Goal: Navigation & Orientation: Find specific page/section

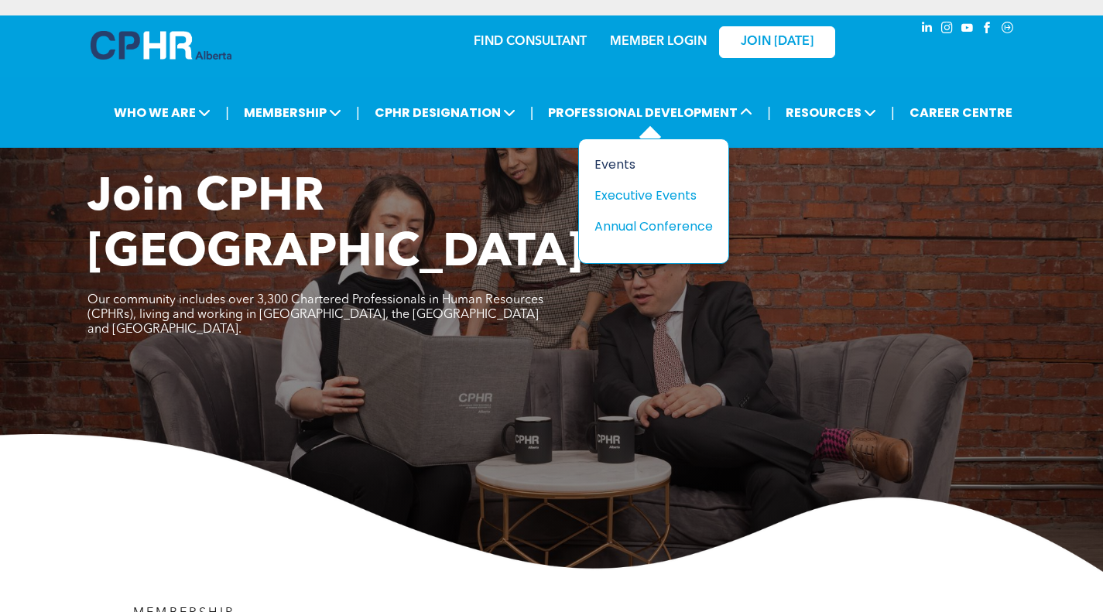
click at [620, 169] on div "Events" at bounding box center [647, 164] width 107 height 19
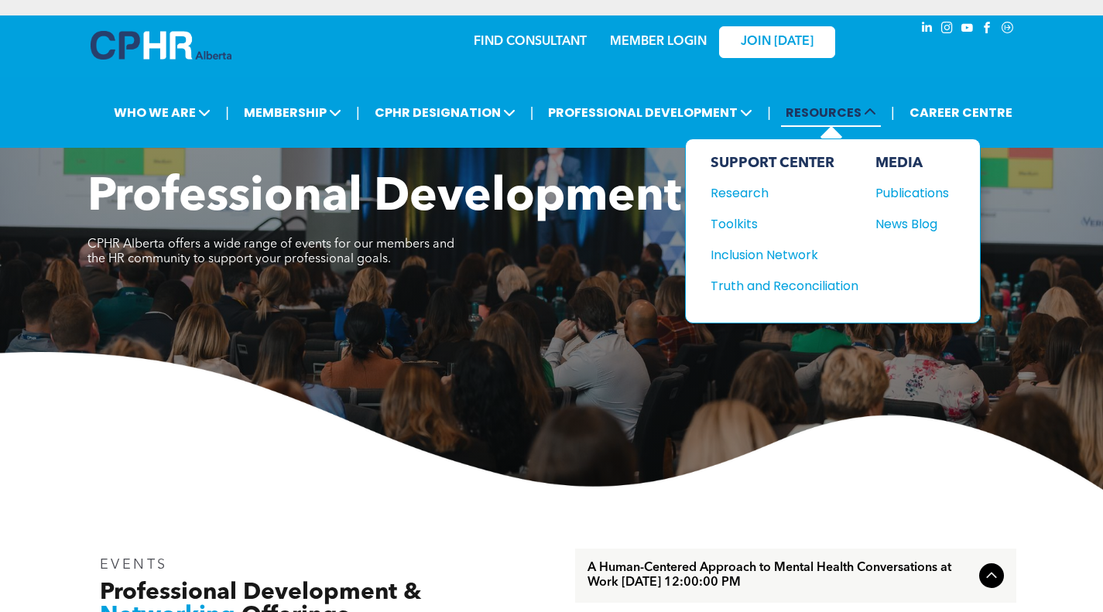
click at [808, 111] on span "RESOURCES" at bounding box center [831, 112] width 100 height 29
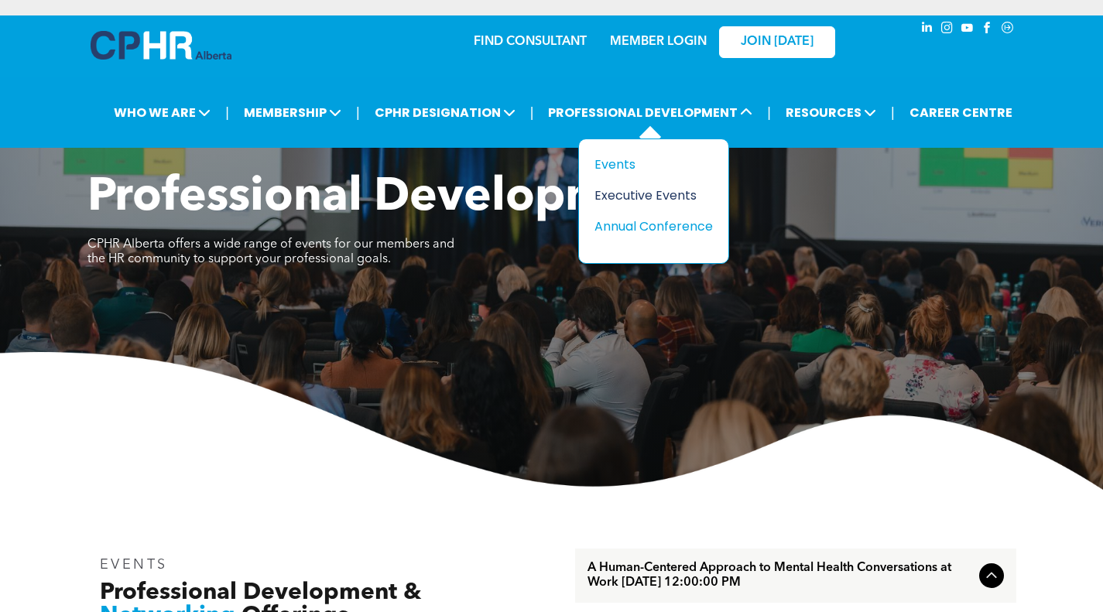
click at [663, 193] on div "Executive Events" at bounding box center [647, 195] width 107 height 19
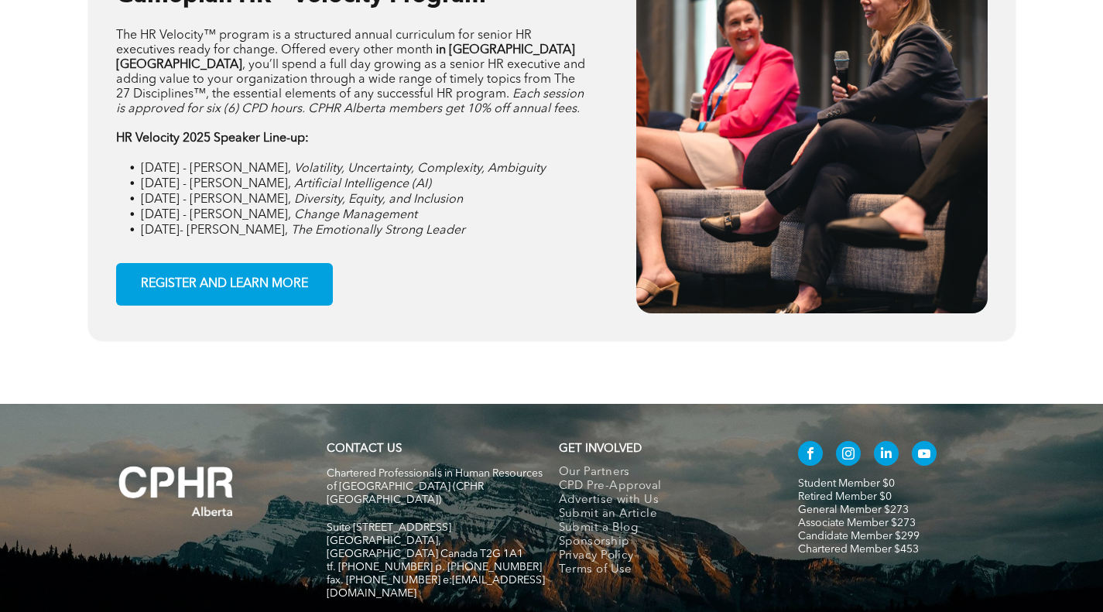
scroll to position [2318, 0]
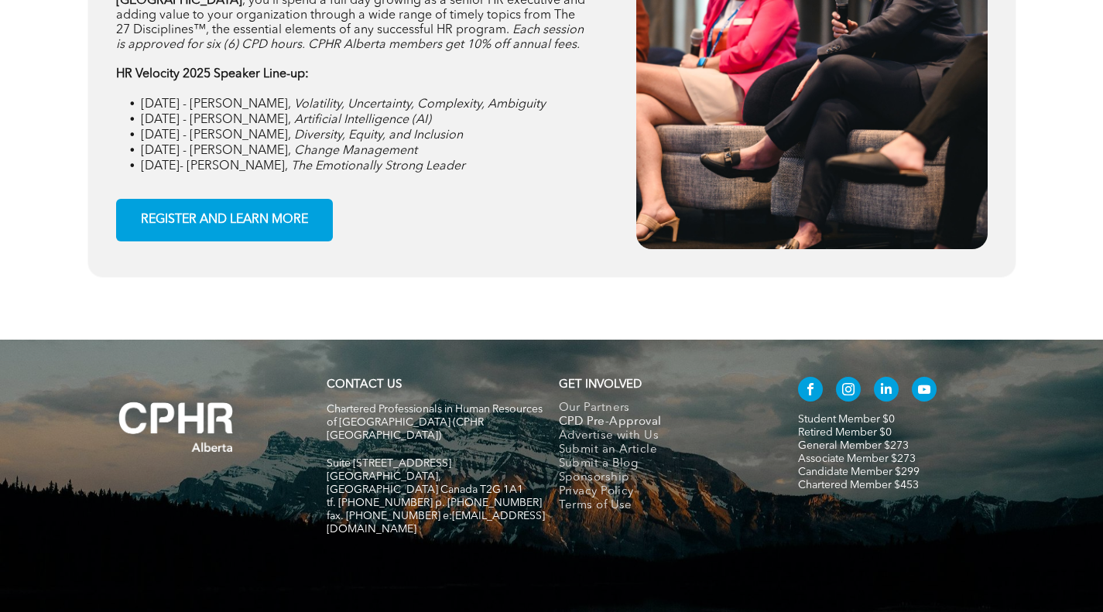
click at [611, 416] on span "CPD Pre-Approval" at bounding box center [610, 423] width 103 height 14
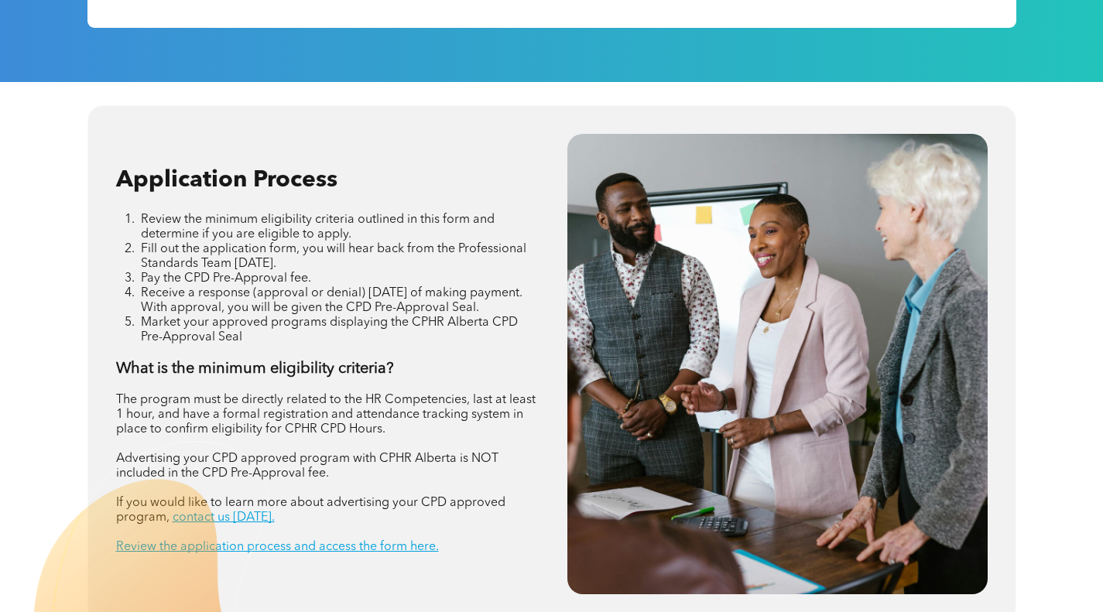
scroll to position [1857, 0]
